Goal: Task Accomplishment & Management: Manage account settings

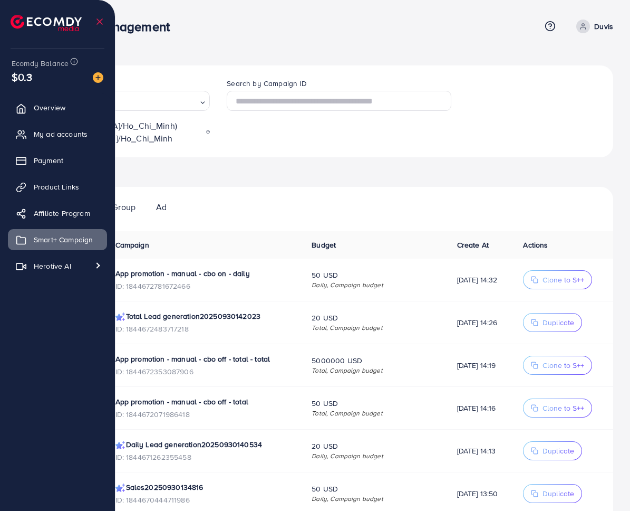
click at [387, 196] on ul "Campaign Ad Group Ad" at bounding box center [315, 203] width 597 height 32
click at [341, 166] on div "Ad account Ecomdy game/app Loading... (Asia/Ho_Chi_Minh) Asia/Ho_Chi_Minh Searc…" at bounding box center [315, 396] width 597 height 663
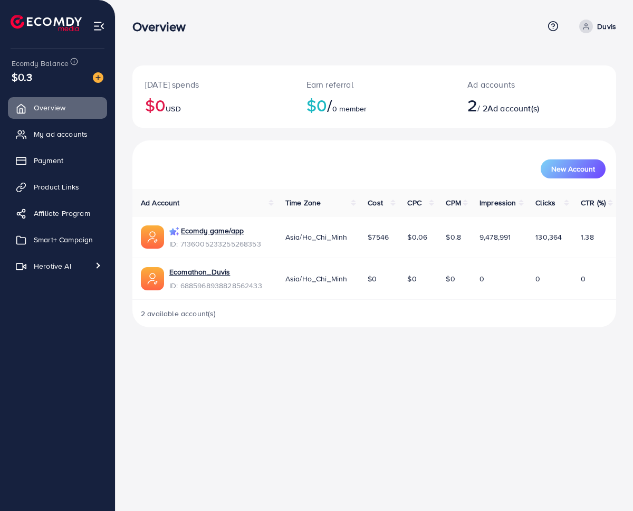
click at [305, 358] on div "Overview Help Center Contact Support Term and policy About Us Duvis Profile Log…" at bounding box center [316, 255] width 633 height 511
drag, startPoint x: 315, startPoint y: 338, endPoint x: 301, endPoint y: 308, distance: 33.3
click at [316, 338] on div "Today's spends $0 USD Earn referral $0 / 0 member Ad accounts 2 / 2 Ad account(…" at bounding box center [375, 172] width 518 height 344
click at [402, 162] on div "New Account" at bounding box center [374, 168] width 463 height 19
click at [44, 242] on span "Smart+ Campaign" at bounding box center [65, 239] width 59 height 11
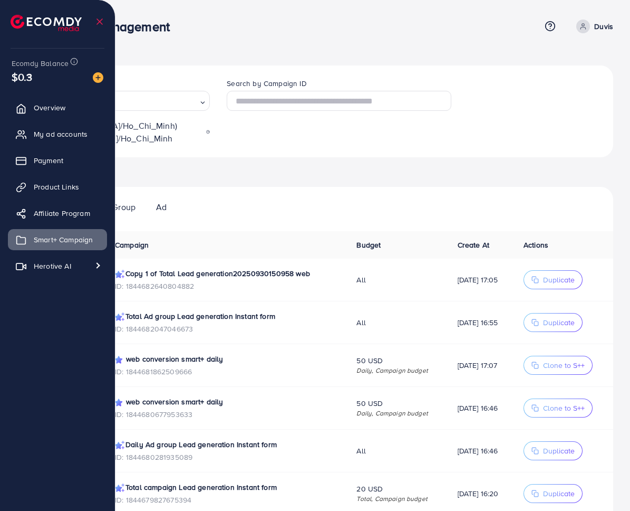
click at [323, 167] on div "Ad account Ecomdy game/app Loading... (Asia/Ho_Chi_Minh) Asia/Ho_Chi_Minh Searc…" at bounding box center [315, 396] width 597 height 663
drag, startPoint x: 206, startPoint y: 107, endPoint x: 243, endPoint y: 116, distance: 38.5
click at [243, 116] on div "This time zone is based on your ad account settings." at bounding box center [283, 112] width 169 height 28
copy div "This time zone is based on your ad account settings."
click at [321, 168] on div "Ad account Ecomdy game/app Loading... (Asia/Ho_Chi_Minh) Asia/Ho_Chi_Minh Searc…" at bounding box center [315, 396] width 597 height 663
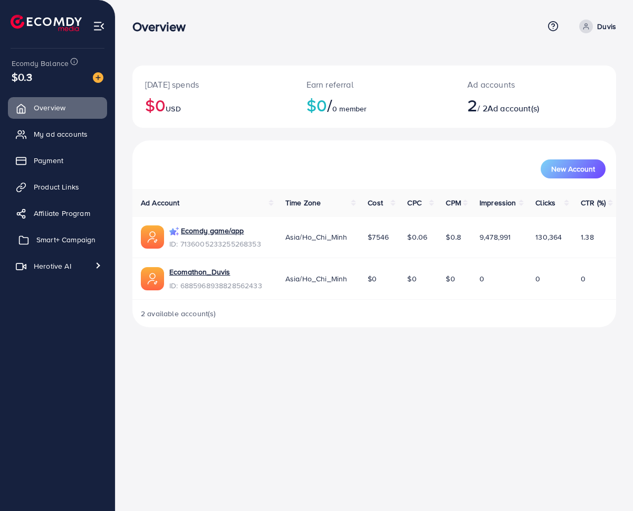
click at [59, 234] on span "Smart+ Campaign" at bounding box center [65, 239] width 59 height 11
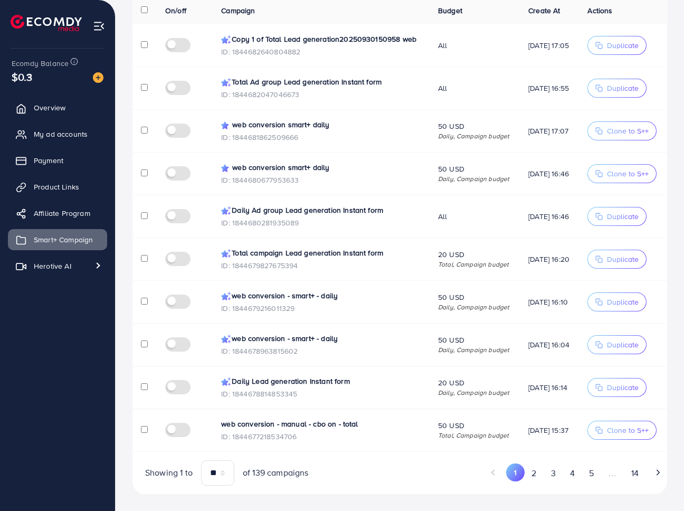
scroll to position [273, 0]
click at [531, 469] on button "2" at bounding box center [533, 473] width 19 height 20
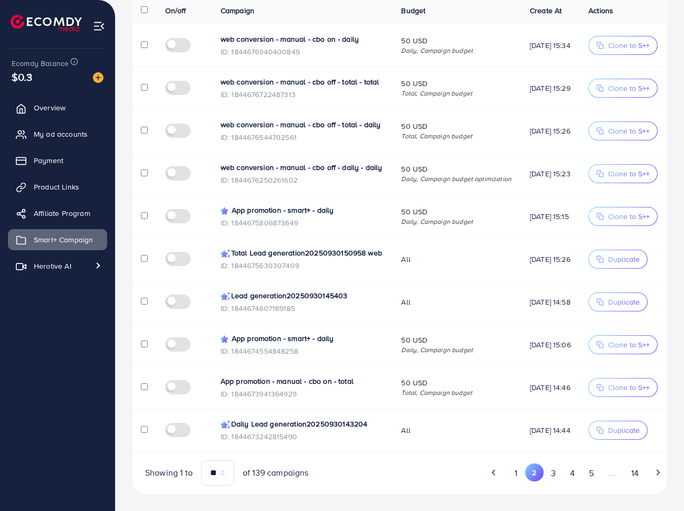
scroll to position [260, 0]
click at [548, 475] on button "3" at bounding box center [552, 473] width 19 height 20
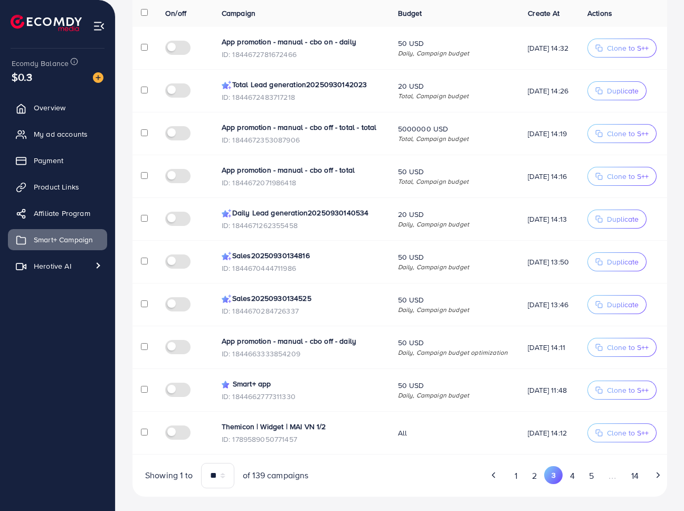
scroll to position [251, 0]
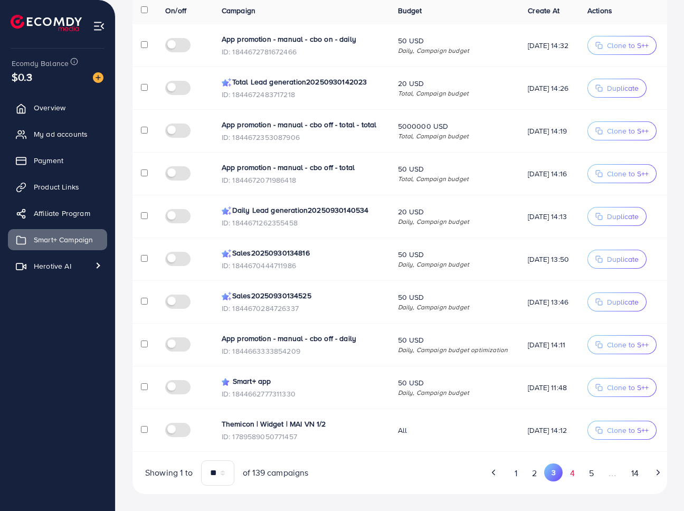
click at [566, 473] on button "4" at bounding box center [571, 473] width 19 height 20
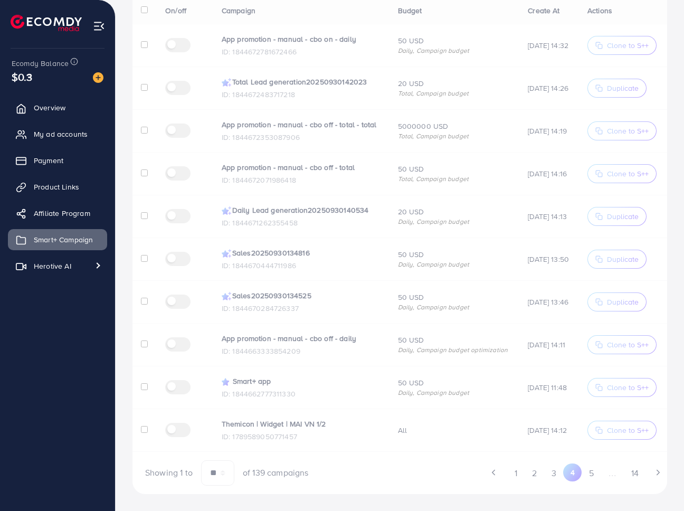
scroll to position [234, 0]
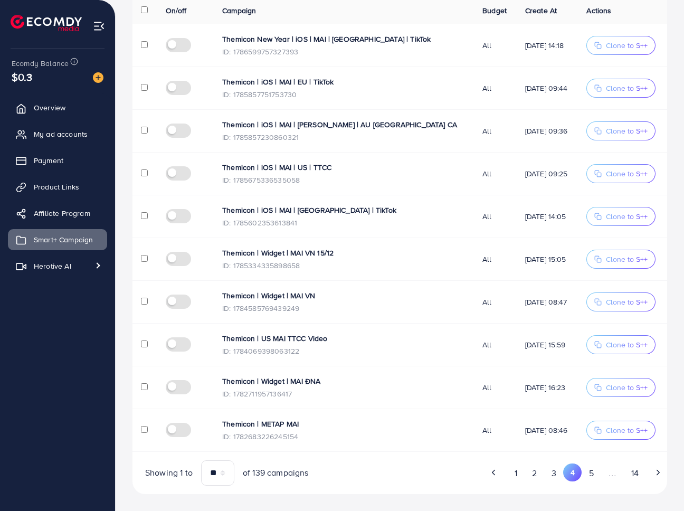
click at [555, 475] on button "3" at bounding box center [553, 473] width 19 height 20
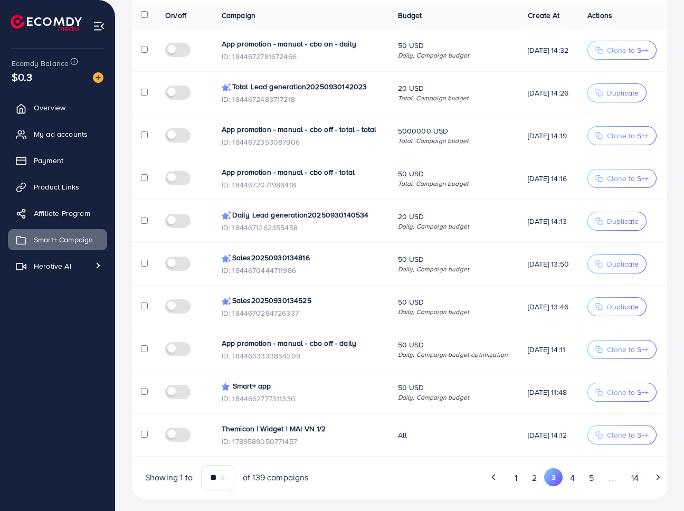
scroll to position [251, 0]
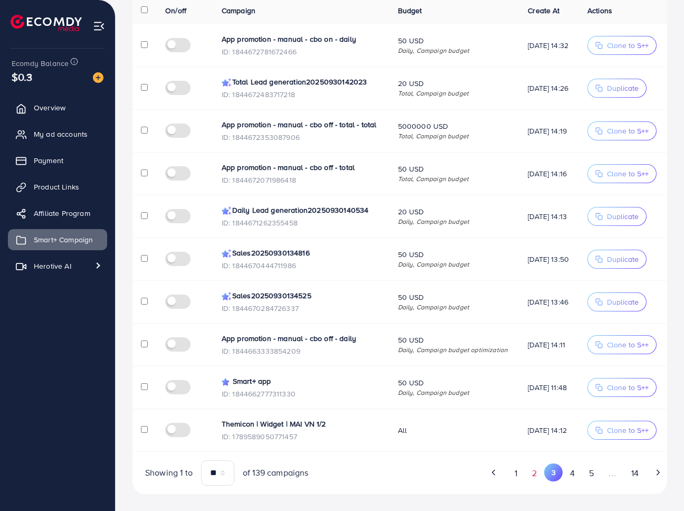
click at [526, 481] on button "2" at bounding box center [534, 473] width 19 height 20
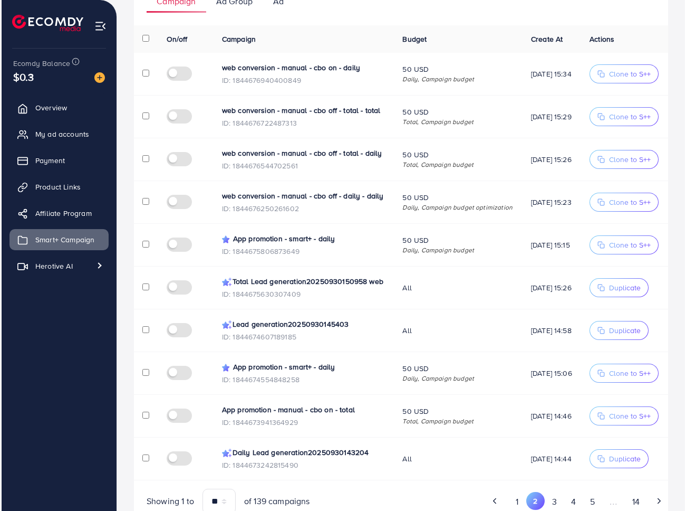
scroll to position [200, 0]
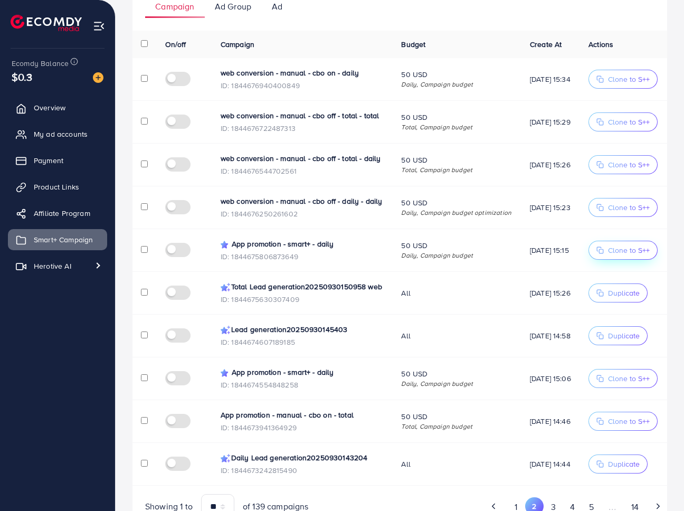
click at [619, 255] on span "Clone to S++" at bounding box center [629, 250] width 42 height 11
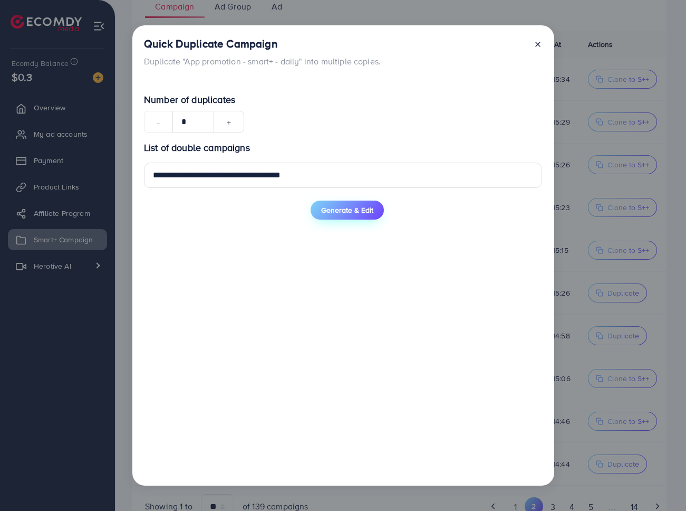
click at [346, 215] on span "Generate & Edit" at bounding box center [347, 210] width 52 height 11
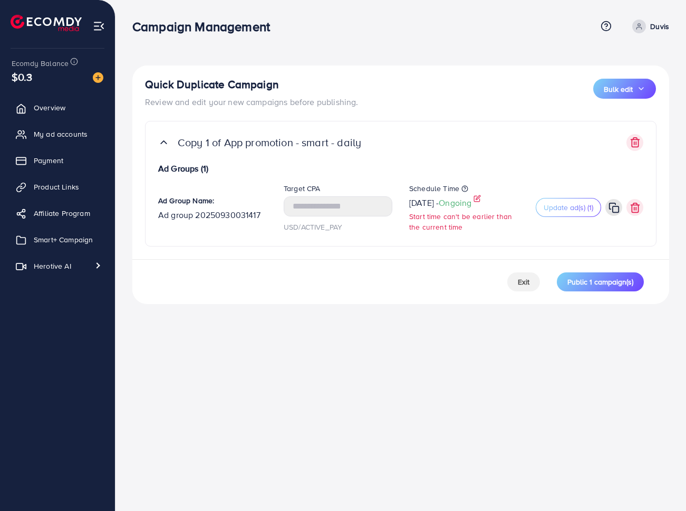
click at [481, 202] on icon at bounding box center [478, 199] width 6 height 6
select select "Month"
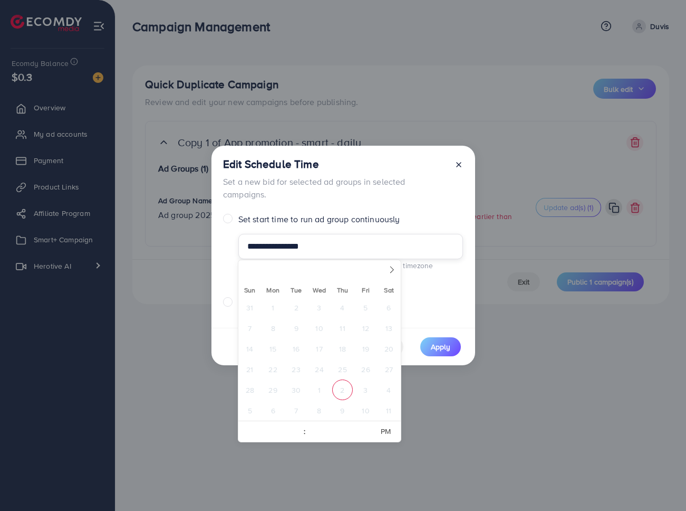
click at [328, 248] on input "**********" at bounding box center [350, 246] width 225 height 25
click at [365, 391] on span "3" at bounding box center [366, 389] width 21 height 21
type input "**********"
select select "*"
click at [442, 341] on span "Apply" at bounding box center [441, 346] width 20 height 11
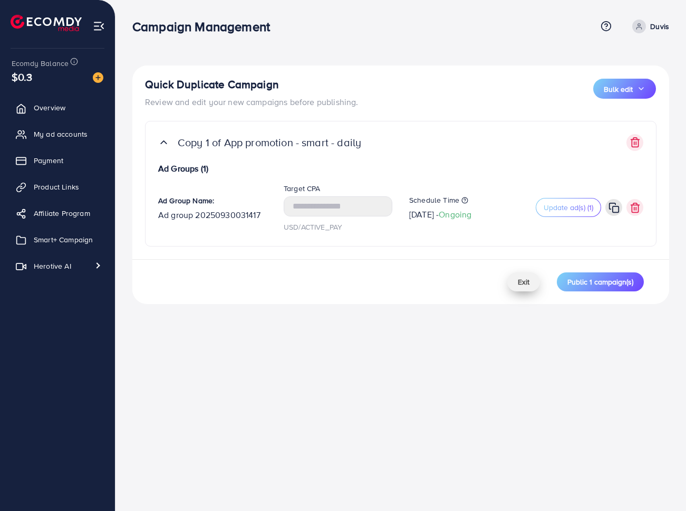
click at [590, 276] on span "Public 1 campaign(s)" at bounding box center [601, 281] width 66 height 11
click at [521, 280] on span "Exit" at bounding box center [524, 281] width 12 height 11
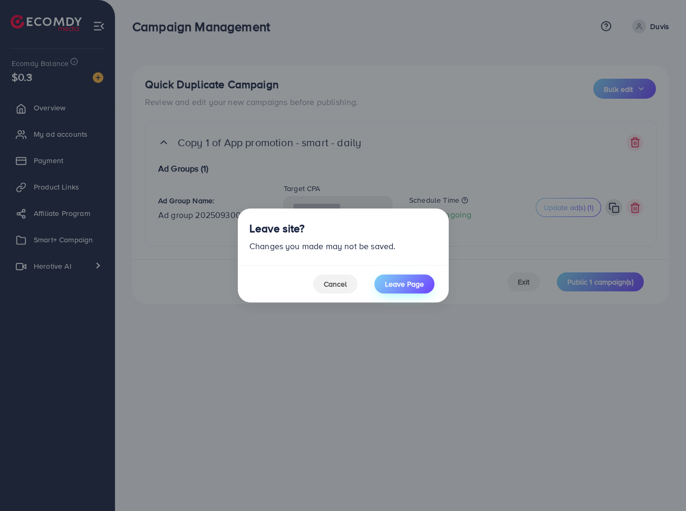
click at [400, 284] on span "Leave Page" at bounding box center [404, 284] width 39 height 11
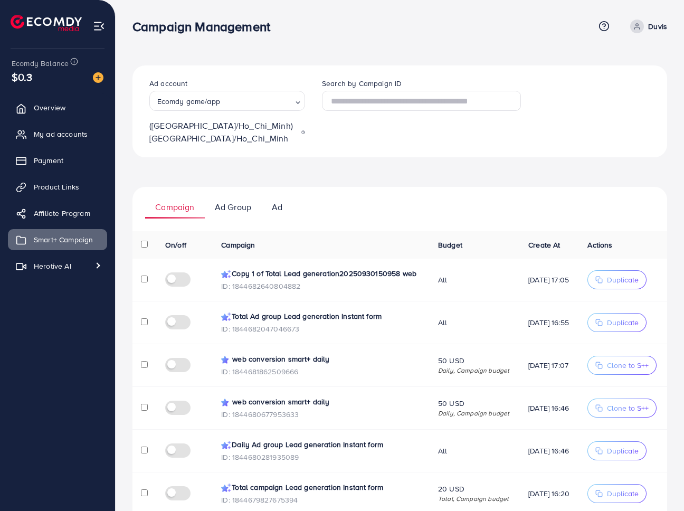
click at [370, 170] on div "Ad account Ecomdy game/app Loading... (Asia/Ho_Chi_Minh) Asia/Ho_Chi_Minh Searc…" at bounding box center [399, 396] width 534 height 663
click at [327, 175] on div "Ad account Ecomdy game/app Loading... (Asia/Ho_Chi_Minh) Asia/Ho_Chi_Minh Searc…" at bounding box center [399, 396] width 534 height 663
click at [412, 174] on div "Ad account Ecomdy game/app Loading... (Asia/Ho_Chi_Minh) Asia/Ho_Chi_Minh Searc…" at bounding box center [399, 396] width 534 height 663
click at [494, 180] on div "Ad account Ecomdy game/app Loading... (Asia/Ho_Chi_Minh) Asia/Ho_Chi_Minh Searc…" at bounding box center [399, 396] width 534 height 663
drag, startPoint x: 238, startPoint y: 283, endPoint x: 233, endPoint y: 271, distance: 13.4
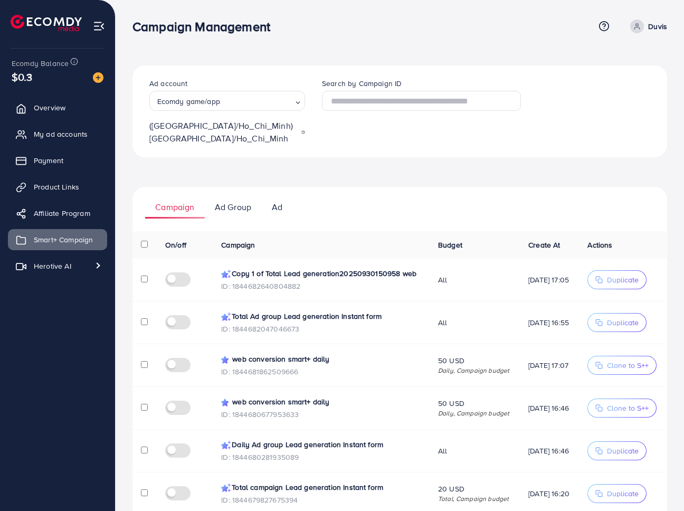
click at [233, 271] on p "Copy 1 of Total Lead generation20250930150958 web" at bounding box center [321, 273] width 200 height 13
copy p "Copy 1 of Total Lead generation20250930150958 web"
click at [318, 231] on th "Campaign" at bounding box center [321, 244] width 217 height 27
copy p "Copy 1 of Total Lead generation20250930150958 web"
drag, startPoint x: 233, startPoint y: 274, endPoint x: 236, endPoint y: 285, distance: 11.2
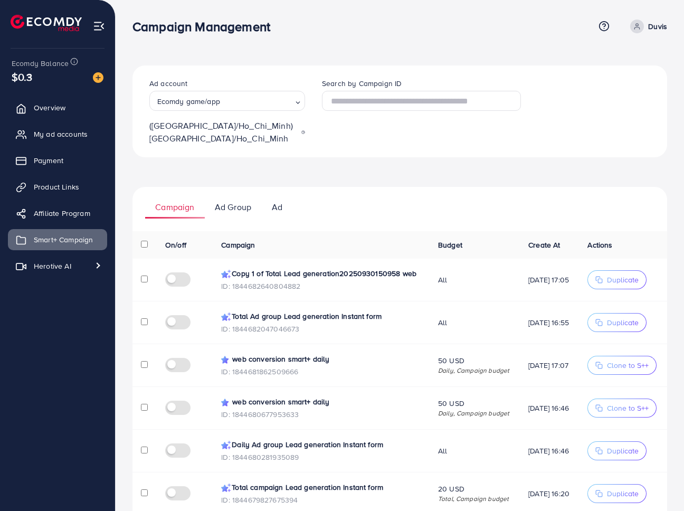
click at [236, 280] on p "Copy 1 of Total Lead generation20250930150958 web" at bounding box center [321, 273] width 200 height 13
click at [487, 317] on td "All" at bounding box center [474, 322] width 90 height 43
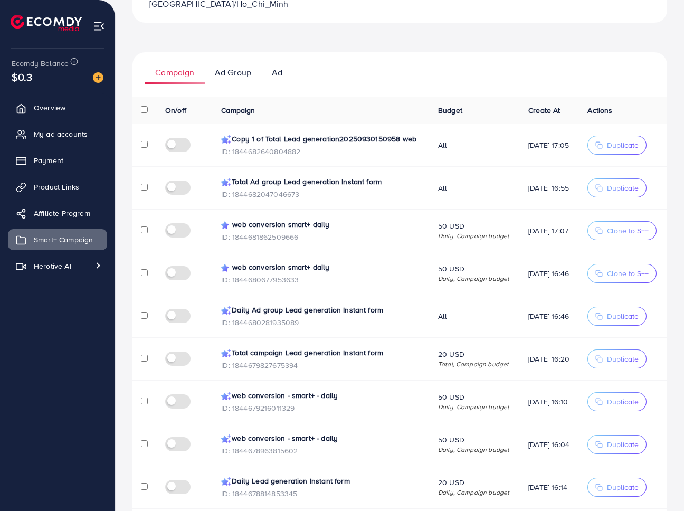
scroll to position [15, 0]
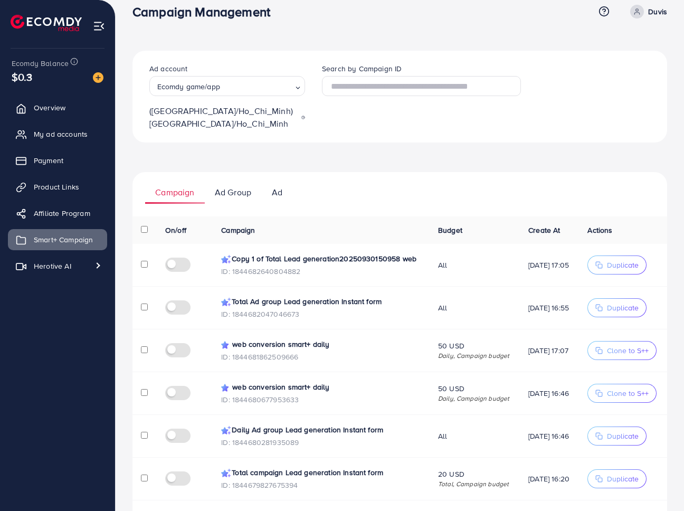
click at [439, 190] on ul "Campaign Ad Group Ad" at bounding box center [399, 188] width 534 height 32
drag, startPoint x: 534, startPoint y: 244, endPoint x: 77, endPoint y: 104, distance: 478.3
click at [396, 180] on ul "Campaign Ad Group Ad" at bounding box center [399, 188] width 534 height 32
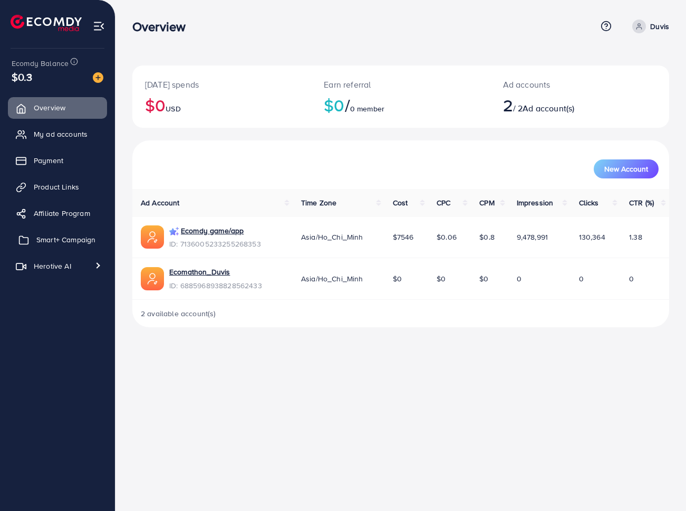
click at [62, 246] on link "Smart+ Campaign" at bounding box center [57, 239] width 99 height 21
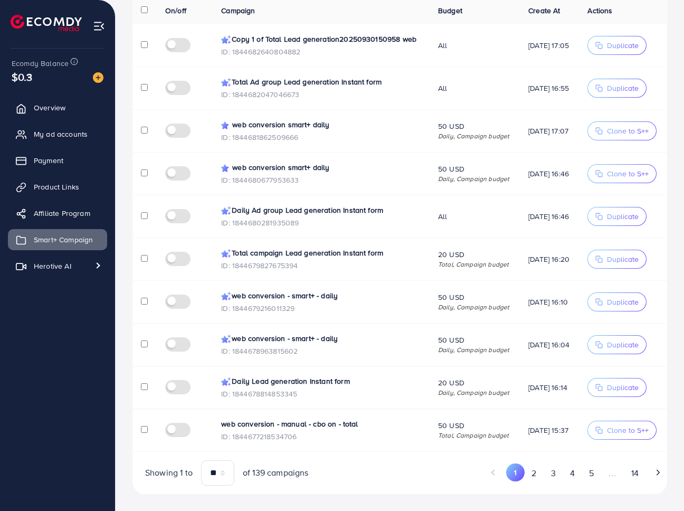
scroll to position [273, 0]
drag, startPoint x: 231, startPoint y: 54, endPoint x: 393, endPoint y: 60, distance: 162.6
click at [393, 75] on p "Total Ad group Lead generation Instant form" at bounding box center [321, 81] width 200 height 13
copy p "Total Ad group Lead generation Instant form"
drag, startPoint x: 232, startPoint y: 100, endPoint x: 348, endPoint y: 107, distance: 116.8
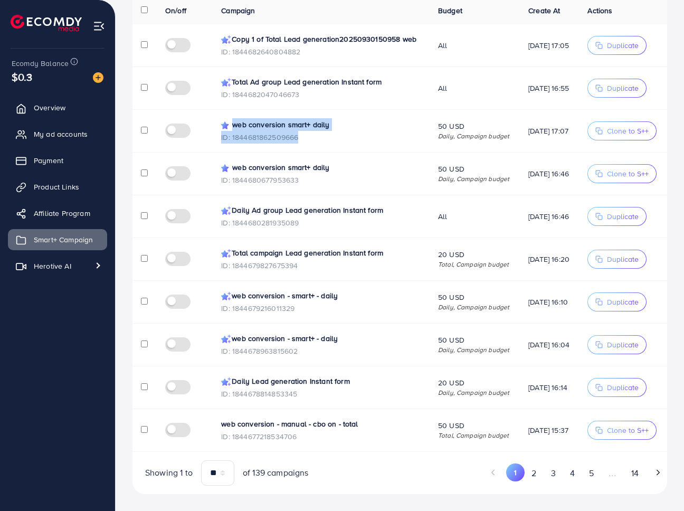
click at [348, 118] on span "web conversion smart+ daily ID: 1844681862509666" at bounding box center [321, 130] width 200 height 25
click at [347, 131] on p "ID: 1844681862509666" at bounding box center [321, 137] width 200 height 13
drag, startPoint x: 231, startPoint y: 100, endPoint x: 331, endPoint y: 100, distance: 100.8
click at [331, 118] on p "web conversion smart+ daily" at bounding box center [321, 124] width 200 height 13
copy p "web conversion smart+ daily"
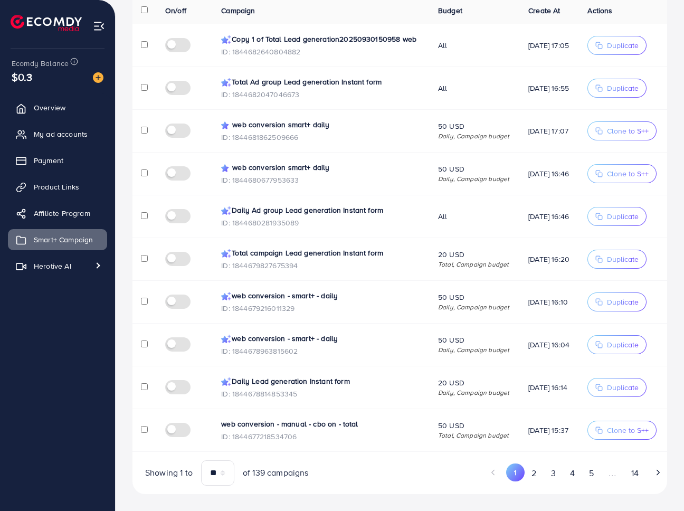
drag, startPoint x: 241, startPoint y: 150, endPoint x: 326, endPoint y: 151, distance: 84.9
click at [326, 161] on p "web conversion smart+ daily" at bounding box center [321, 167] width 200 height 13
copy p "web conversion smart+ daily"
click at [374, 256] on td "Total campaign Lead generation Instant form ID: 1844679827675394" at bounding box center [321, 259] width 217 height 43
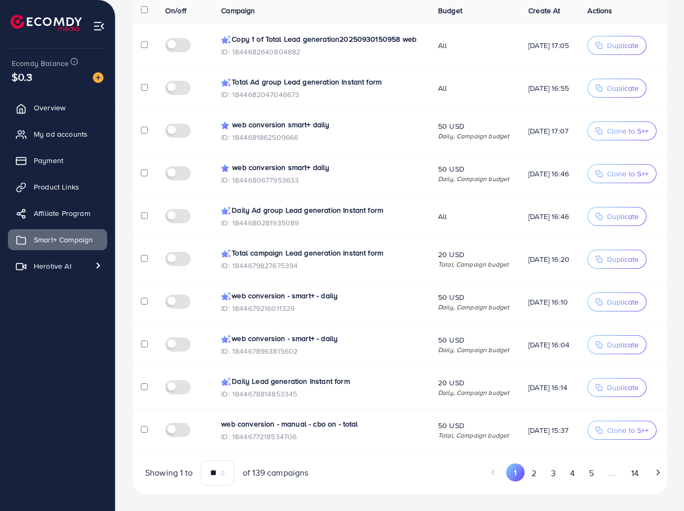
copy p "web conversion - smart+ - daily"
drag, startPoint x: 232, startPoint y: 283, endPoint x: 340, endPoint y: 283, distance: 108.1
click at [340, 289] on p "web conversion - smart+ - daily" at bounding box center [321, 295] width 200 height 13
click at [344, 323] on td "web conversion - smart+ - daily ID: 1844678963815602" at bounding box center [321, 344] width 217 height 43
copy p "web conversion - smart+ - daily"
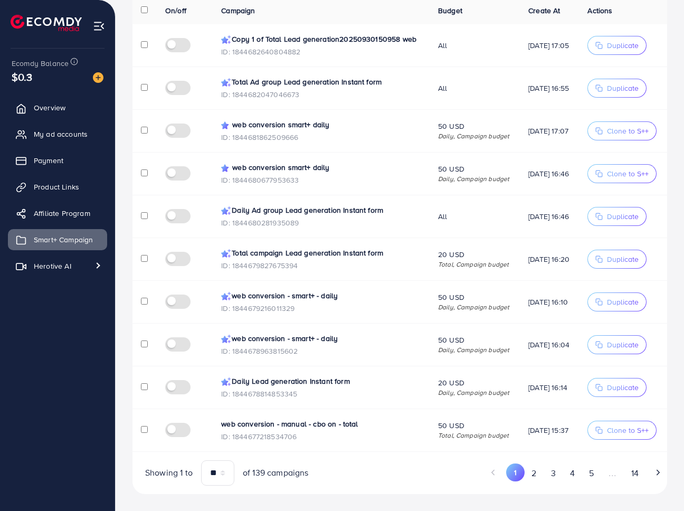
copy p "web conversion - smart+ - daily"
drag, startPoint x: 233, startPoint y: 284, endPoint x: 342, endPoint y: 283, distance: 109.2
click at [342, 289] on p "web conversion - smart+ - daily" at bounding box center [321, 295] width 200 height 13
click at [353, 246] on p "Total campaign Lead generation Instant form" at bounding box center [321, 252] width 200 height 13
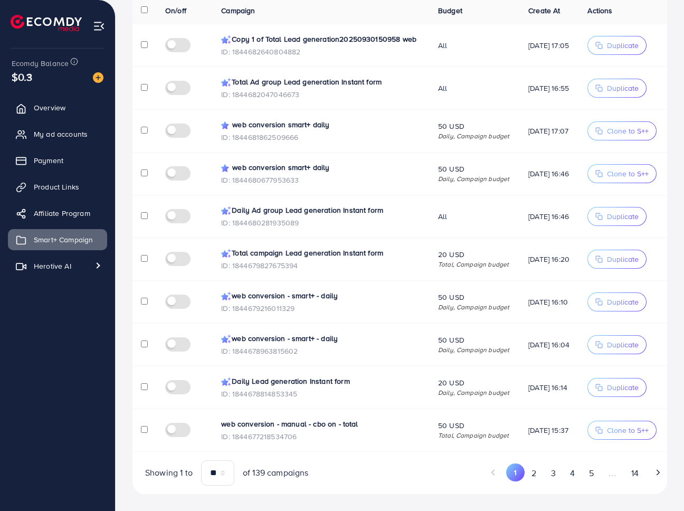
copy p "Total campaign Lead generation Instant form"
drag, startPoint x: 232, startPoint y: 235, endPoint x: 380, endPoint y: 235, distance: 148.2
click at [380, 246] on p "Total campaign Lead generation Instant form" at bounding box center [321, 252] width 200 height 13
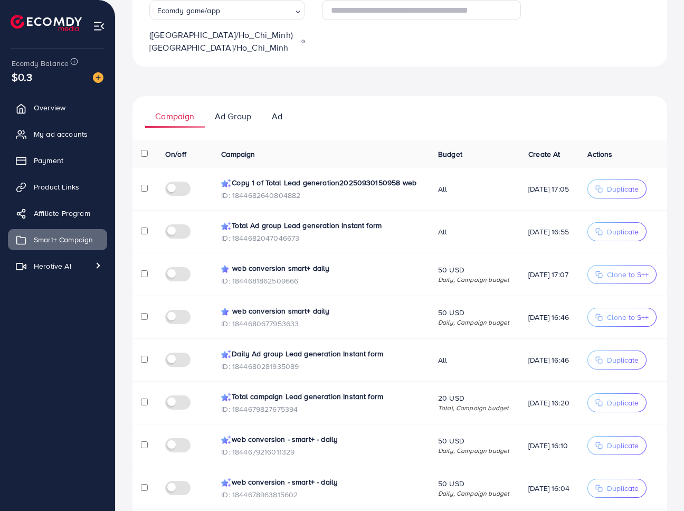
scroll to position [0, 0]
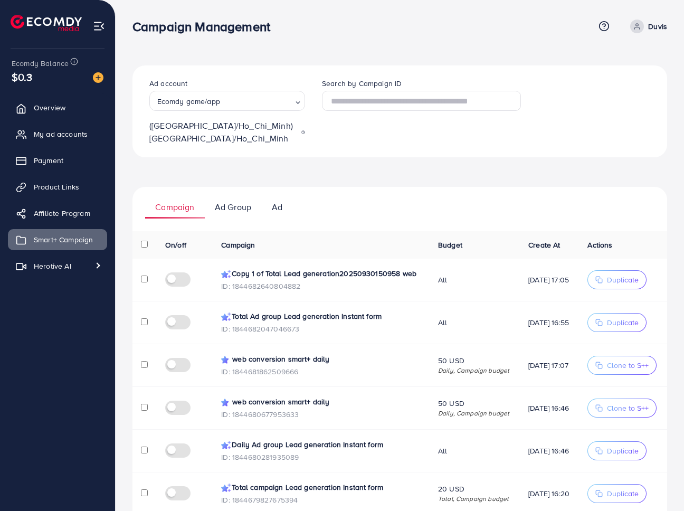
click at [407, 196] on ul "Campaign Ad Group Ad" at bounding box center [399, 203] width 534 height 32
click at [51, 267] on span "Herotive AI" at bounding box center [54, 266] width 37 height 11
click at [55, 291] on span "Video generator" at bounding box center [56, 290] width 70 height 11
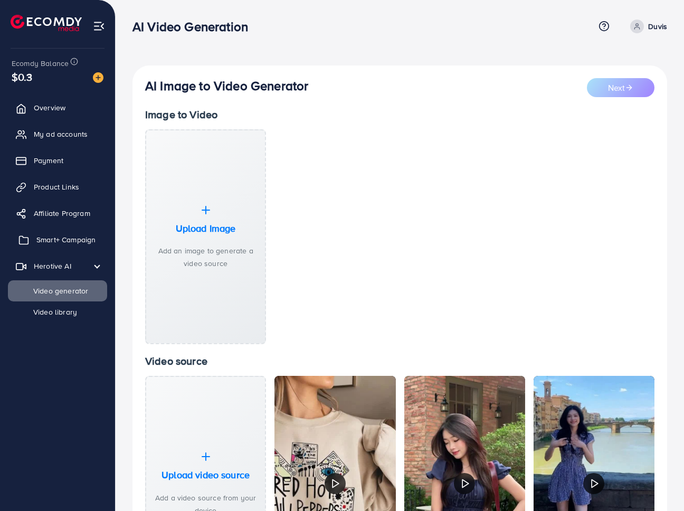
click at [72, 238] on span "Smart+ Campaign" at bounding box center [65, 239] width 59 height 11
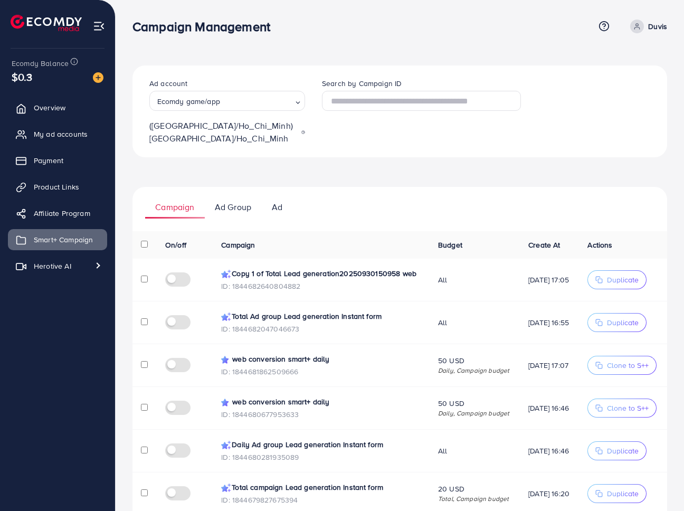
click at [502, 132] on div "Search by Campaign ID" at bounding box center [421, 111] width 216 height 66
click at [327, 178] on div "Ad account Ecomdy game/app Loading... (Asia/Ho_Chi_Minh) Asia/Ho_Chi_Minh Searc…" at bounding box center [399, 396] width 534 height 663
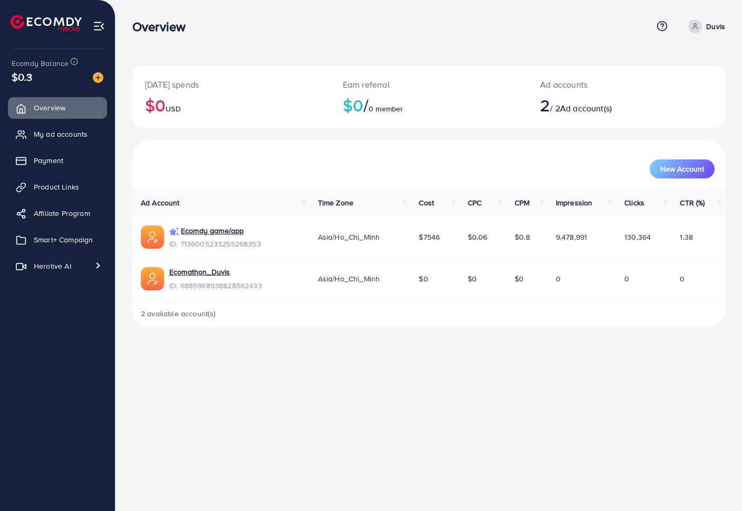
click at [682, 135] on div "[DATE] spends $0 USD Earn referral $0 / 0 member Ad accounts 2 / 2 Ad account(s)" at bounding box center [428, 102] width 593 height 75
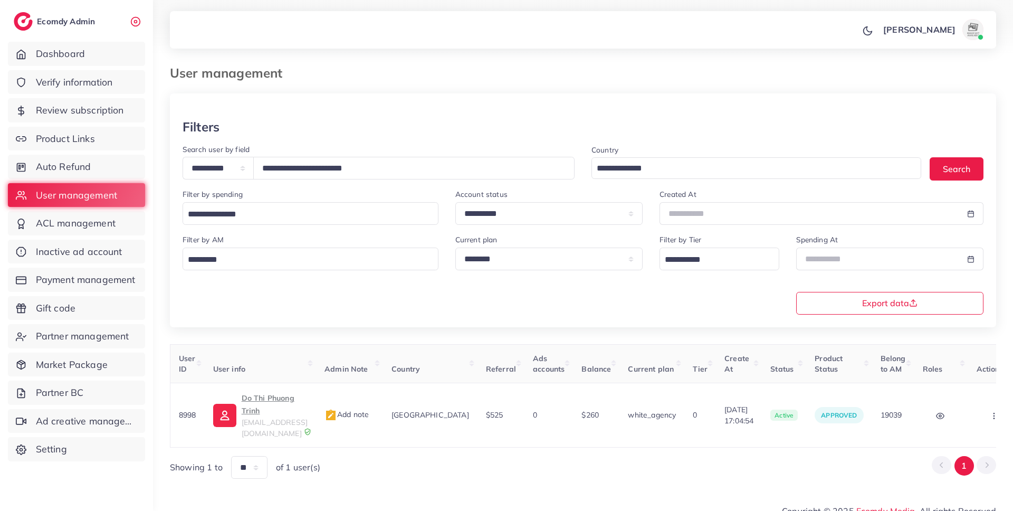
select select "*****"
